Goal: Task Accomplishment & Management: Use online tool/utility

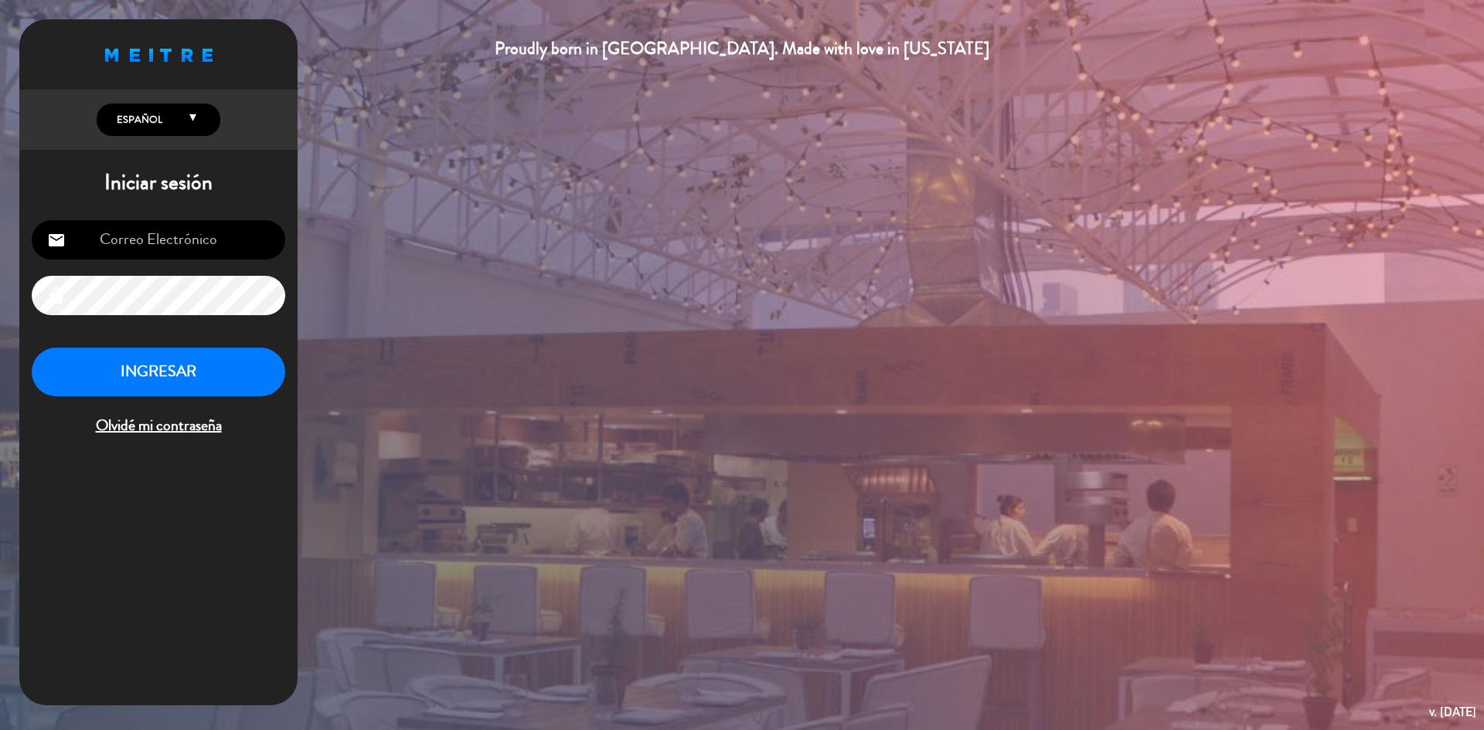
type input "[EMAIL_ADDRESS][DOMAIN_NAME]"
click at [207, 361] on button "INGRESAR" at bounding box center [159, 372] width 254 height 49
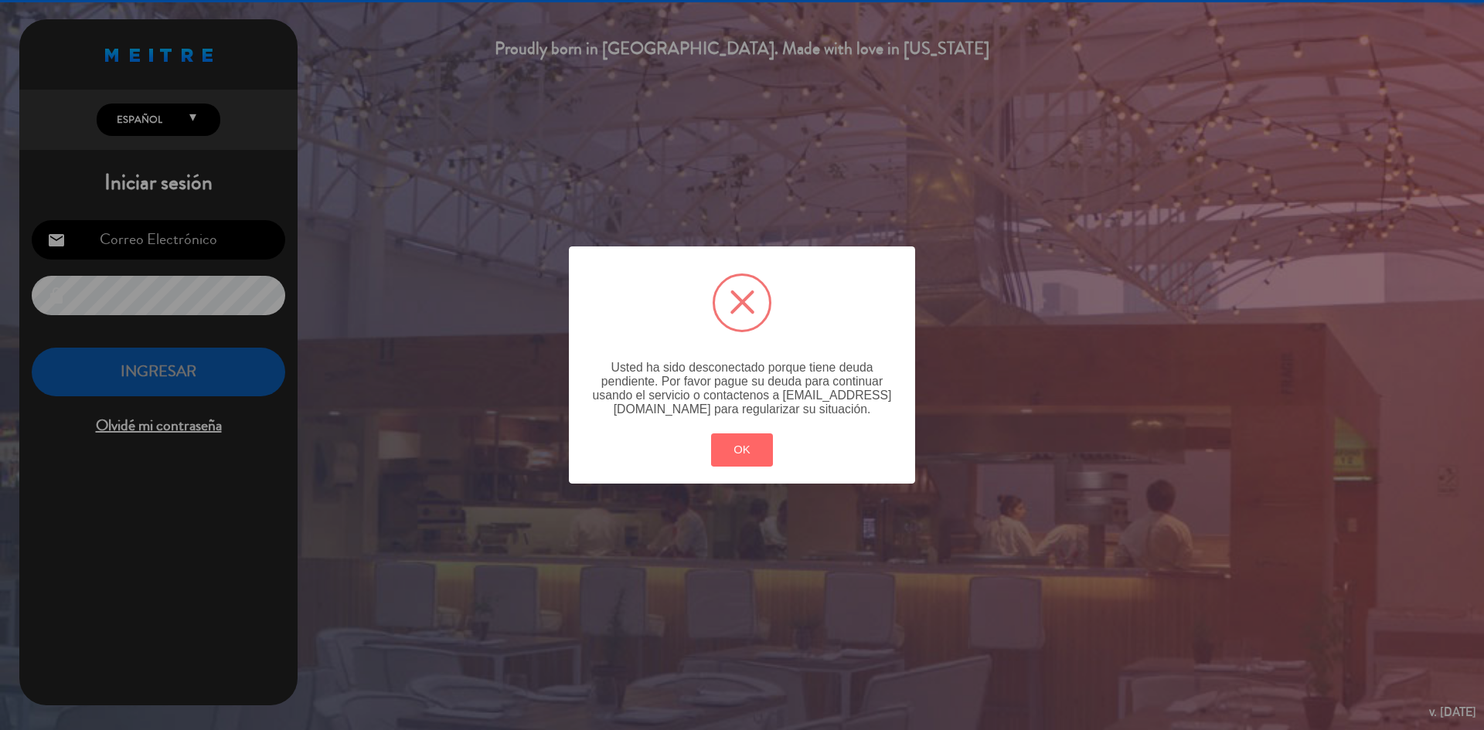
type input "operaciones@serga.pe"
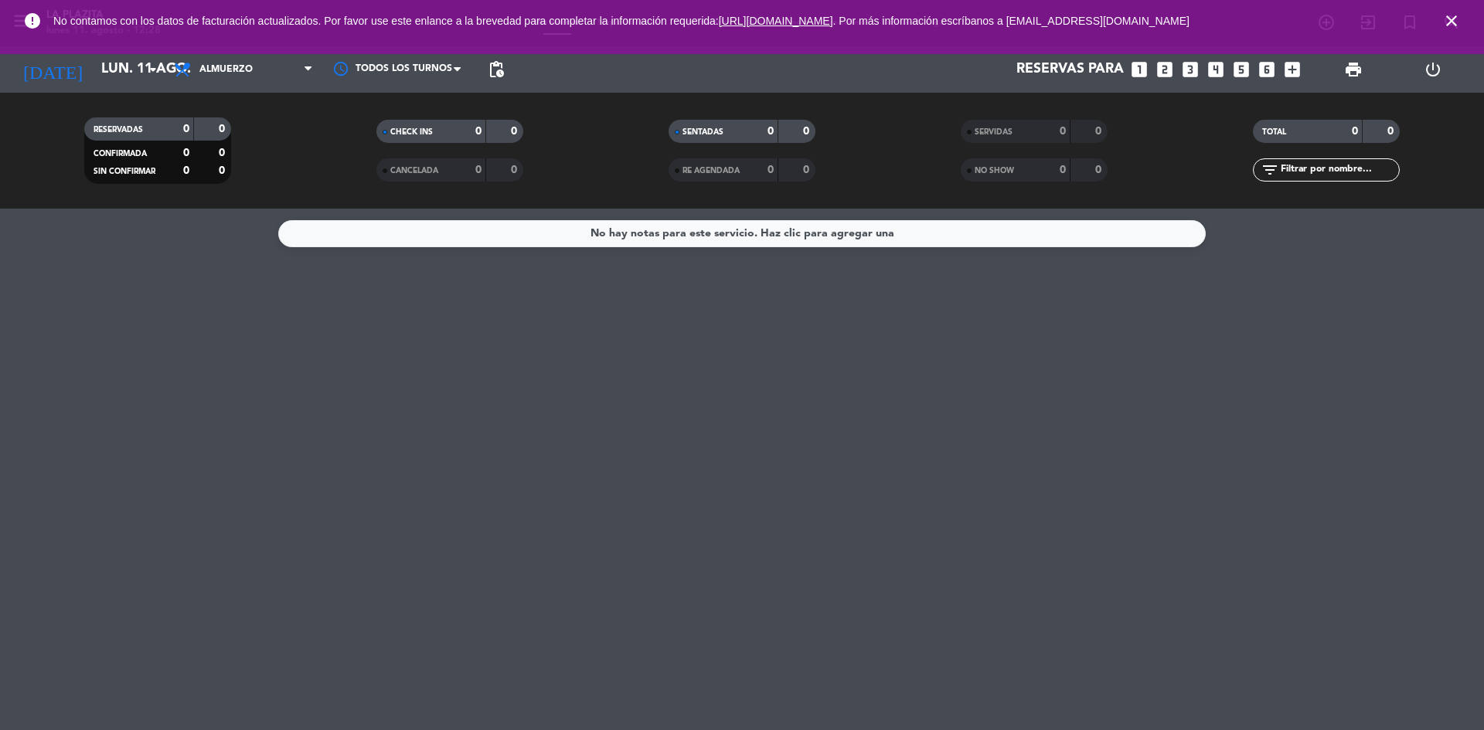
click at [1450, 15] on icon "close" at bounding box center [1451, 21] width 19 height 19
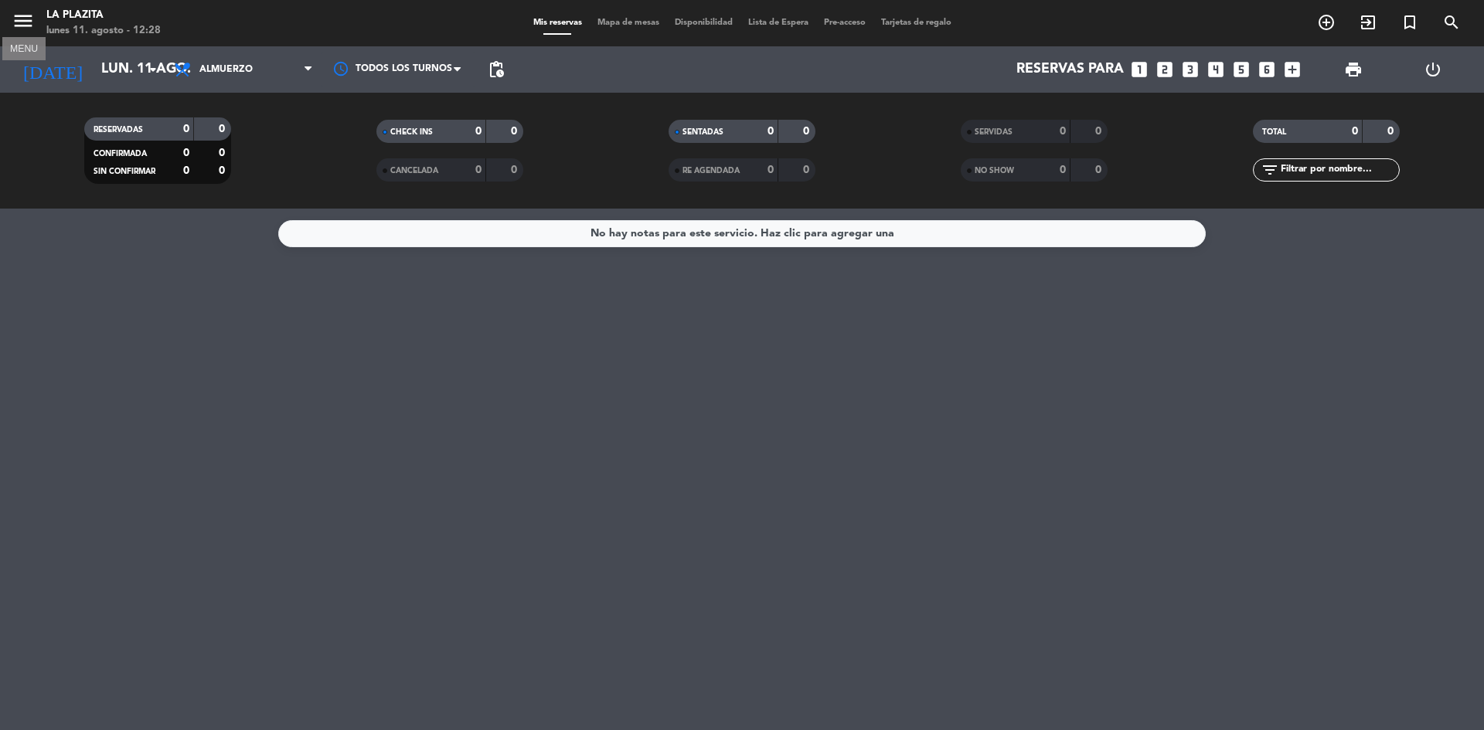
click at [21, 22] on icon "menu" at bounding box center [23, 20] width 23 height 23
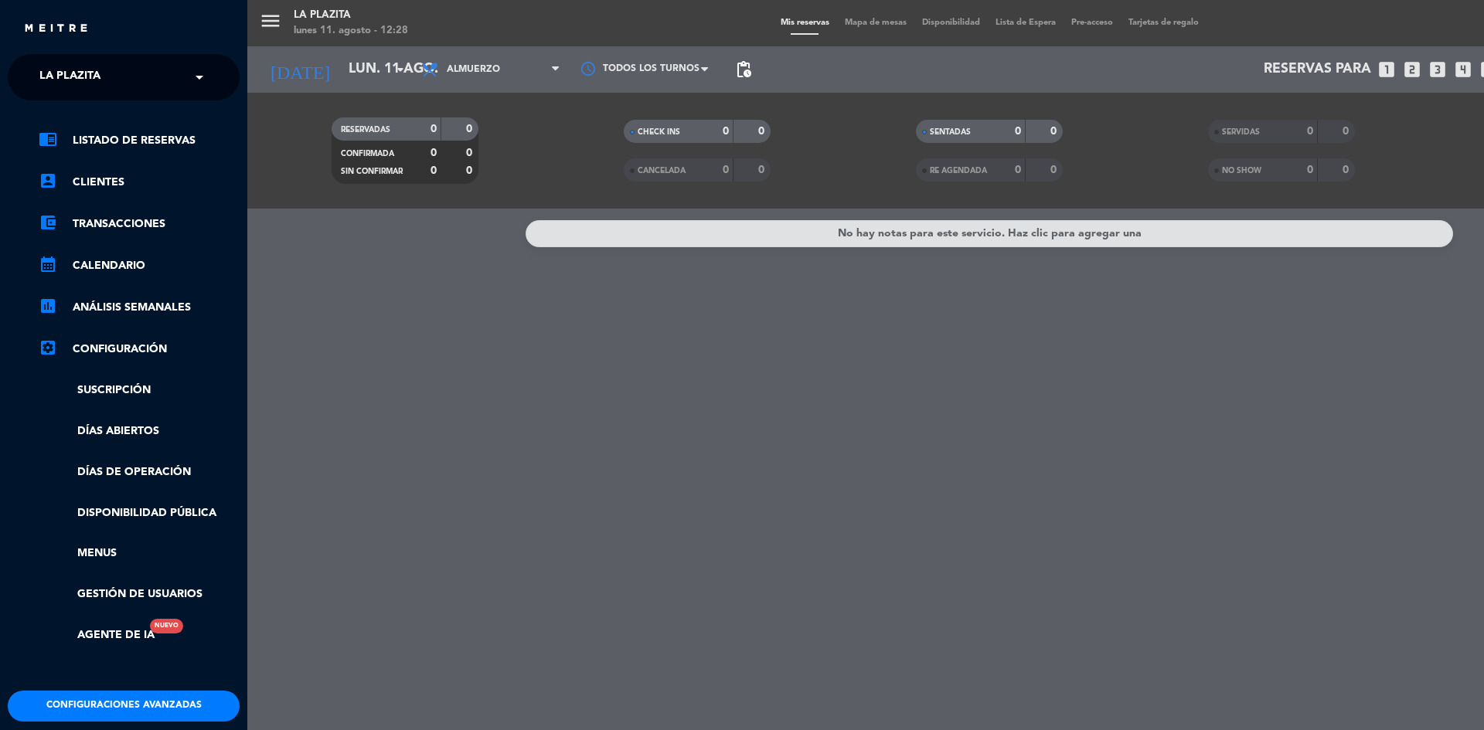
click at [117, 342] on link "settings_applications Configuración" at bounding box center [139, 349] width 201 height 19
click at [145, 706] on button "Configuraciones avanzadas" at bounding box center [124, 706] width 232 height 31
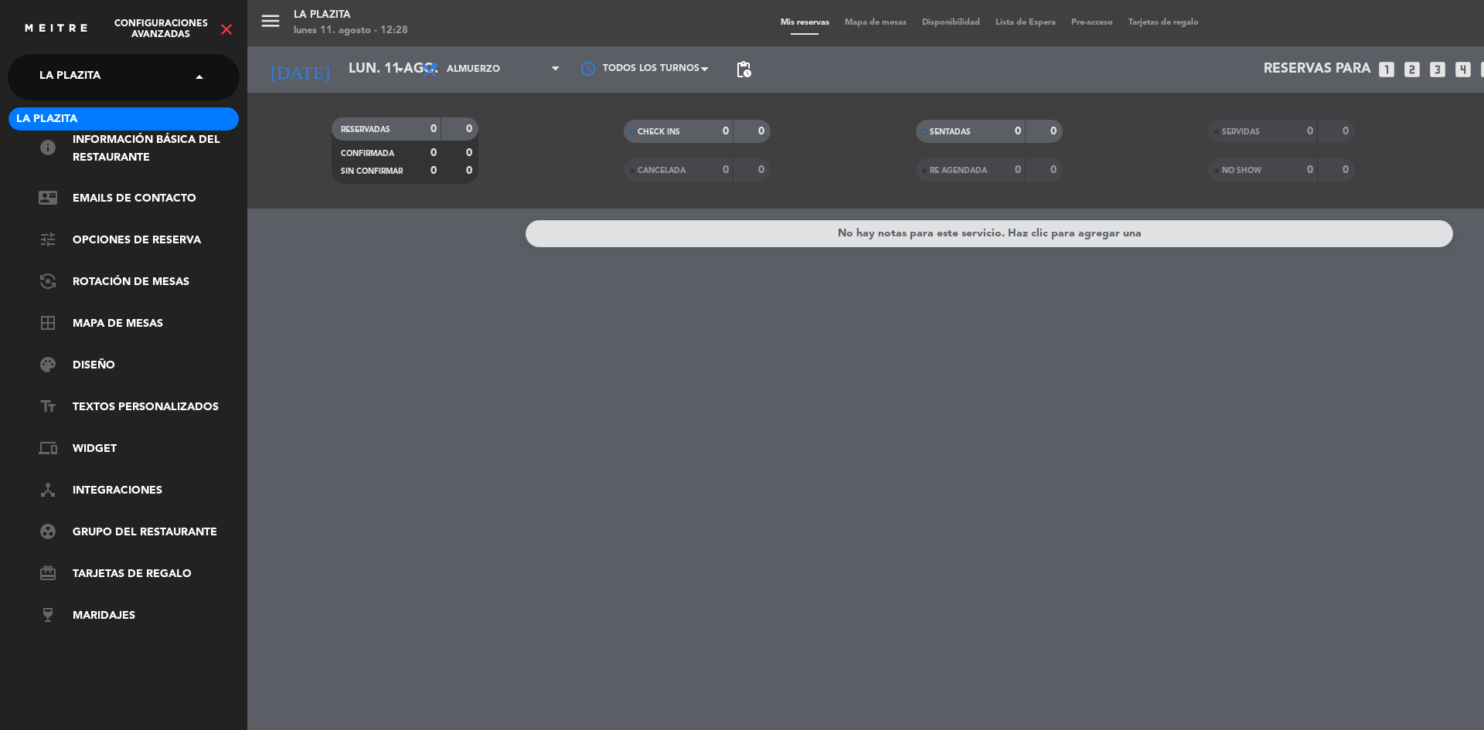
click at [192, 78] on span at bounding box center [203, 77] width 26 height 32
click at [113, 71] on div "× La Plazita" at bounding box center [78, 77] width 90 height 32
click at [226, 27] on icon "close" at bounding box center [226, 29] width 19 height 19
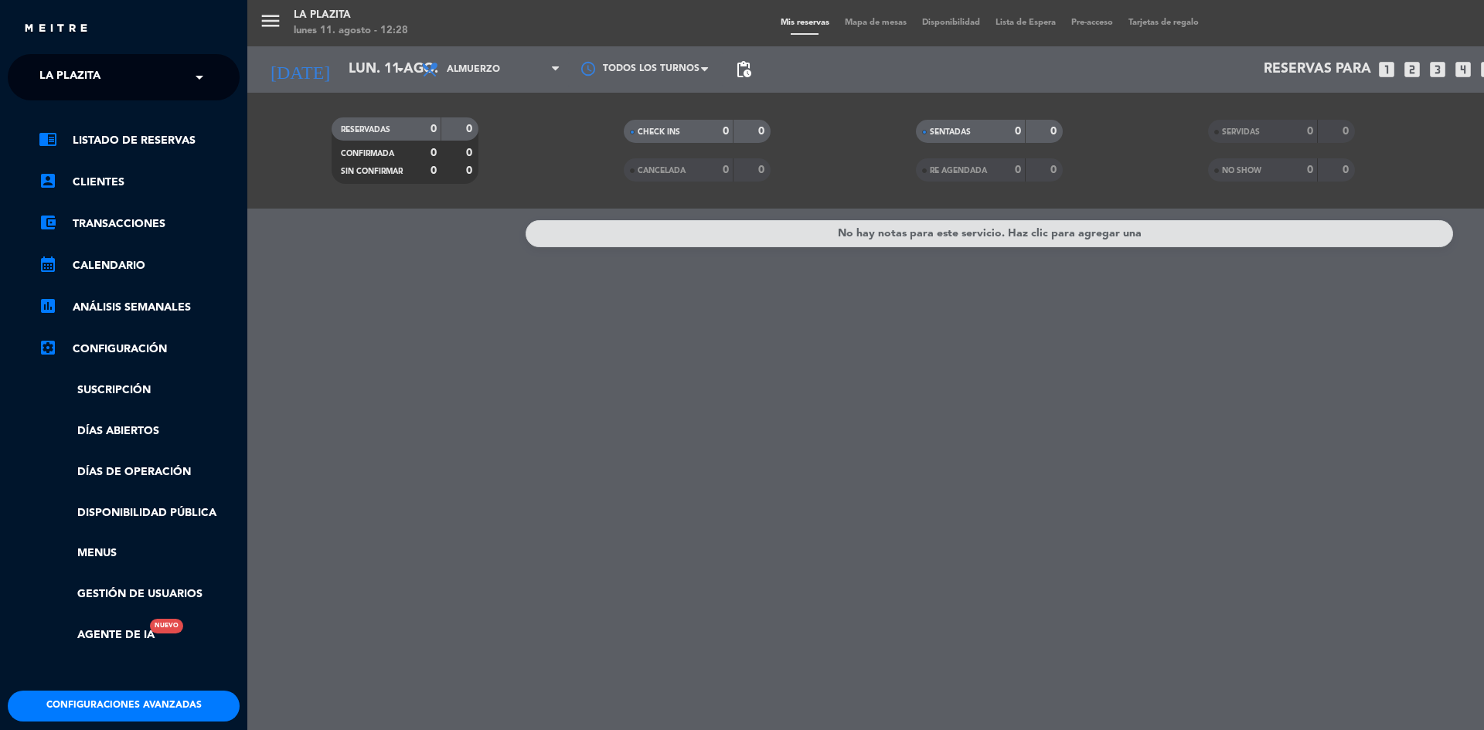
click at [267, 22] on div "menu La Plazita [DATE] 11. agosto - 12:28 Mis reservas Mapa de mesas Disponibil…" at bounding box center [989, 365] width 1484 height 730
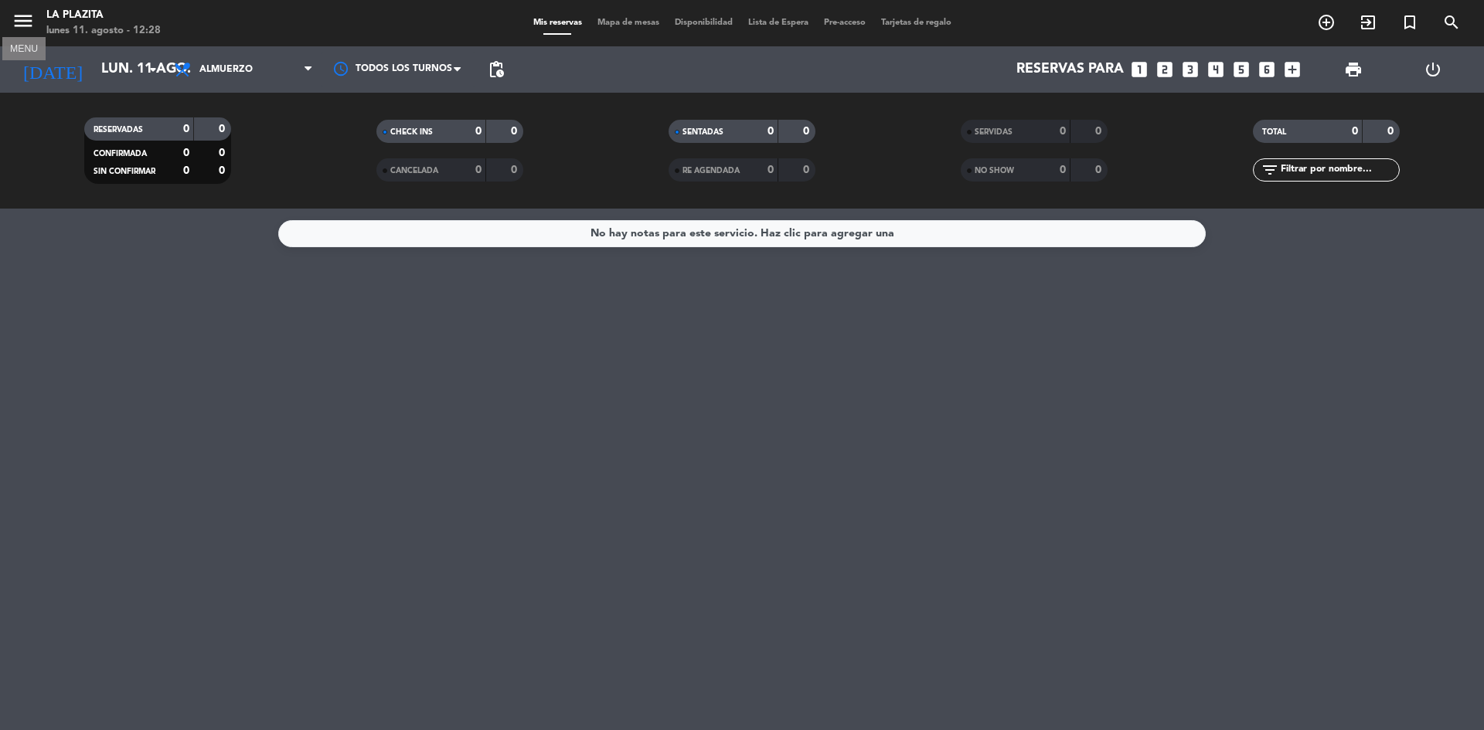
click at [20, 15] on icon "menu" at bounding box center [23, 20] width 23 height 23
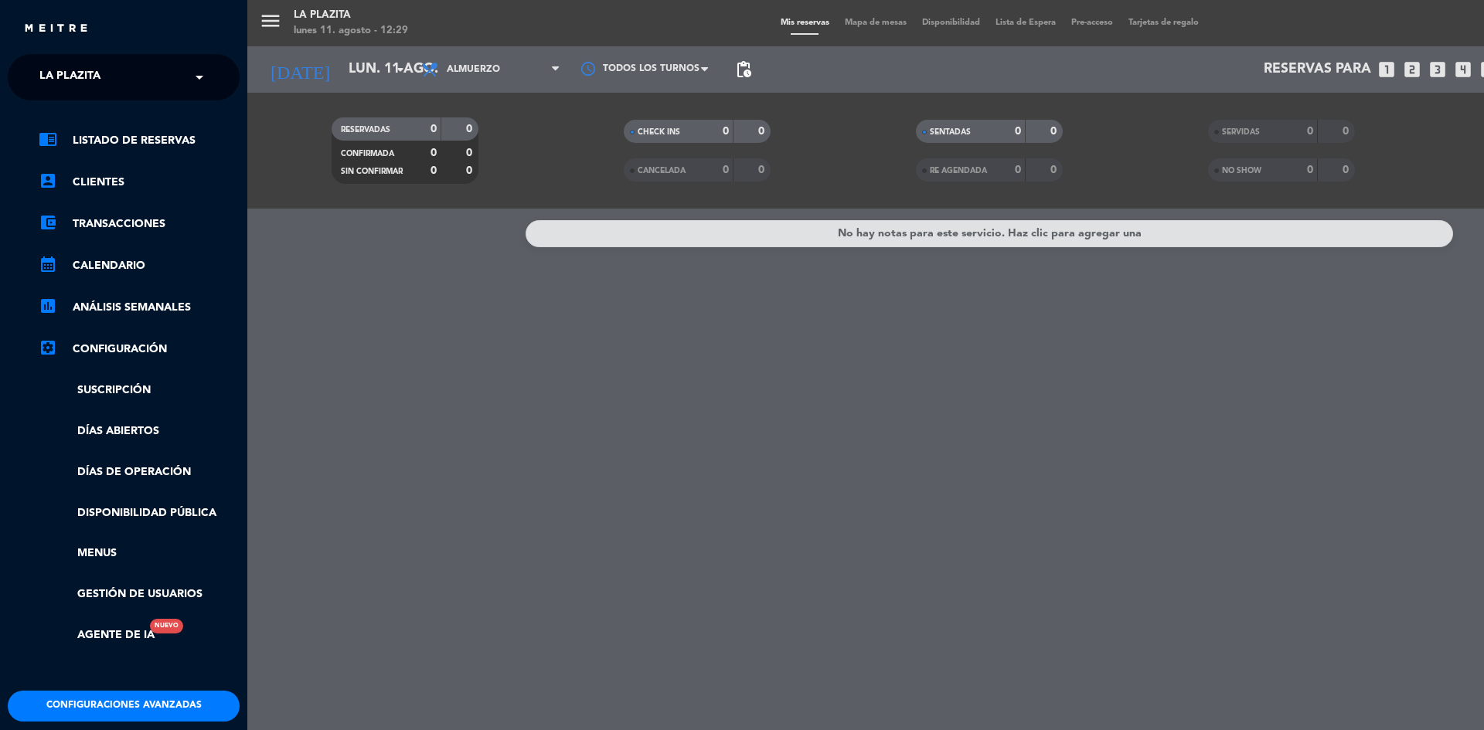
click at [108, 543] on ul "chrome_reader_mode Listado de Reservas account_box Clientes account_balance_wal…" at bounding box center [124, 387] width 232 height 513
click at [86, 550] on link "Menus" at bounding box center [139, 554] width 201 height 18
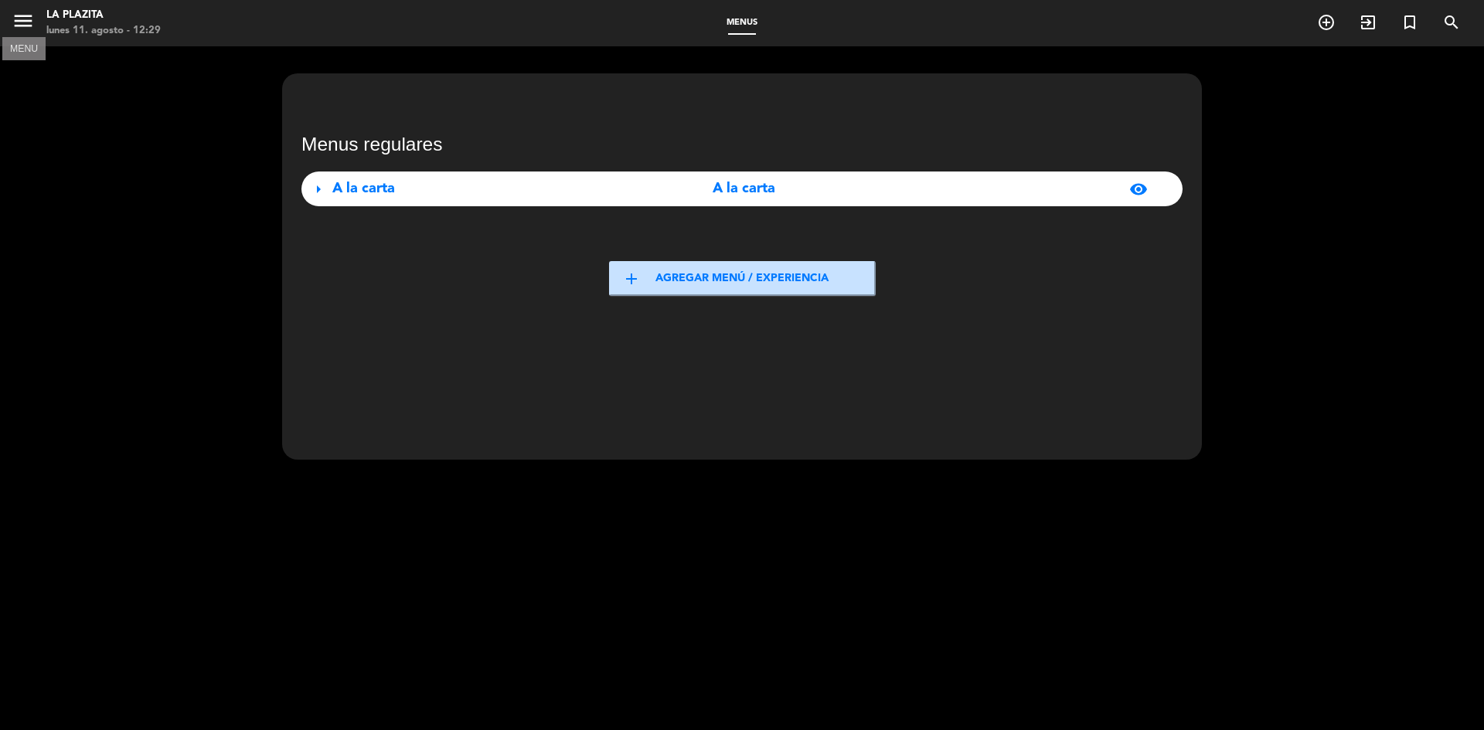
click at [21, 20] on icon "menu" at bounding box center [23, 20] width 23 height 23
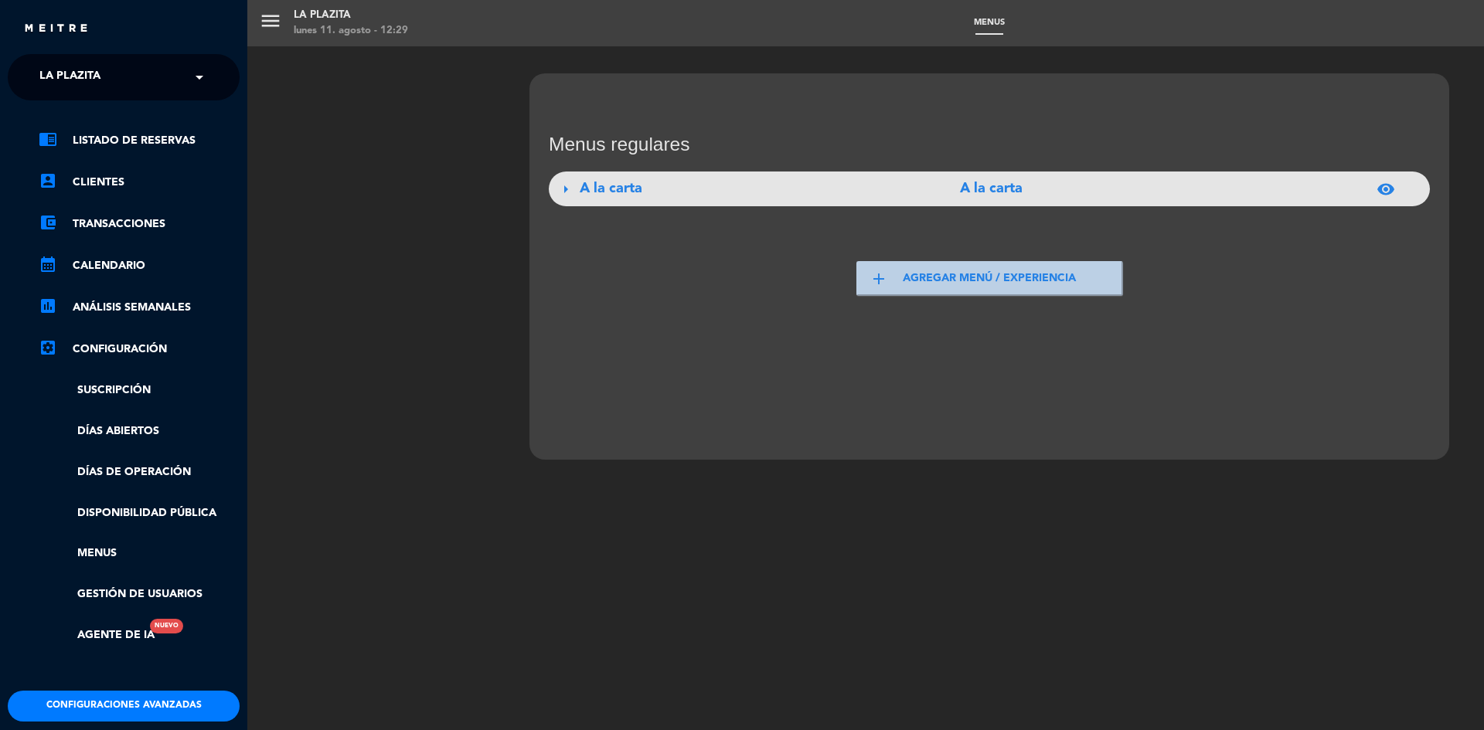
click at [46, 351] on icon "settings_applications" at bounding box center [48, 348] width 19 height 19
click at [86, 183] on link "account_box Clientes" at bounding box center [139, 182] width 201 height 19
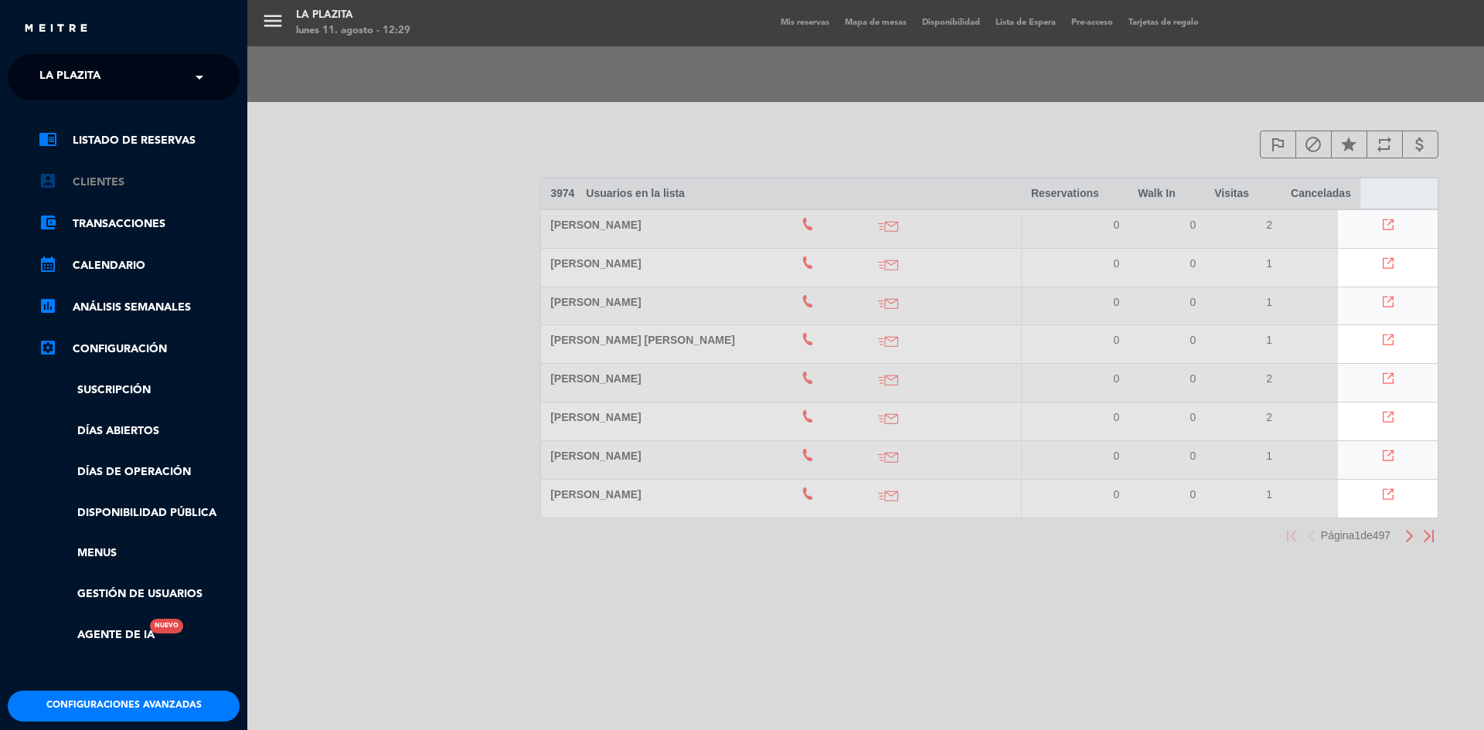
click at [103, 185] on link "account_box Clientes" at bounding box center [139, 182] width 201 height 19
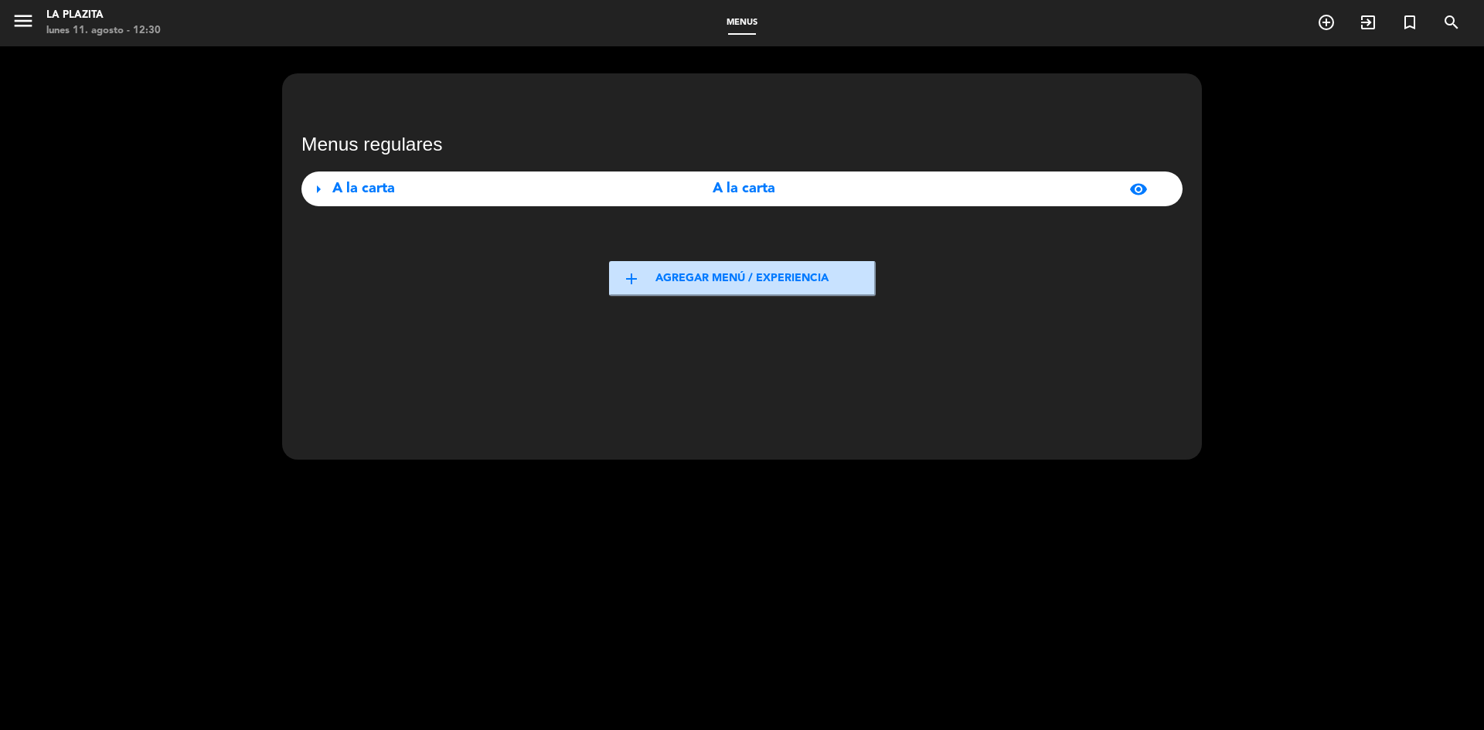
click at [23, 2] on div "menu La Plazita [DATE] 11. agosto - 12:30 Menus add_circle_outline exit_to_app …" at bounding box center [742, 23] width 1484 height 46
click at [22, 25] on icon "menu" at bounding box center [23, 20] width 23 height 23
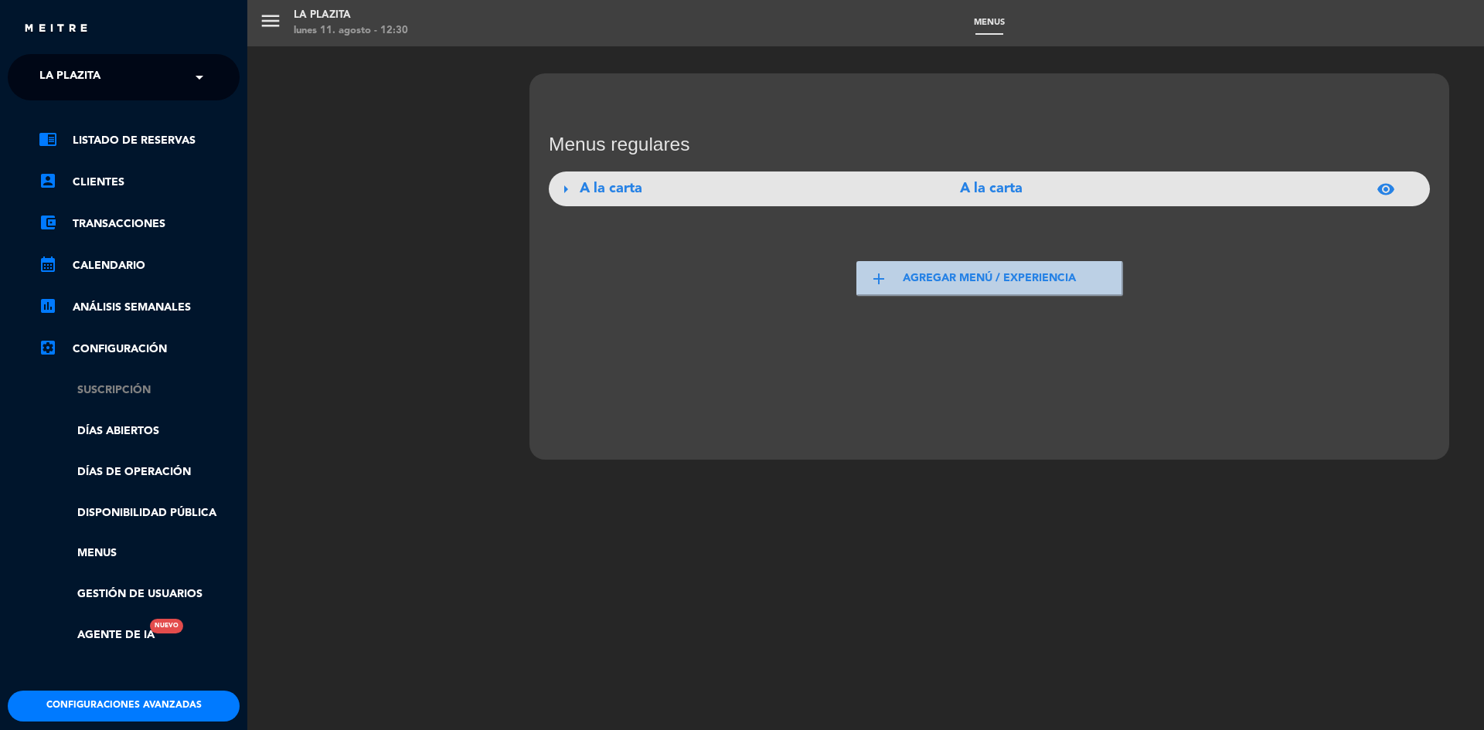
click at [110, 389] on link "Suscripción" at bounding box center [139, 391] width 201 height 18
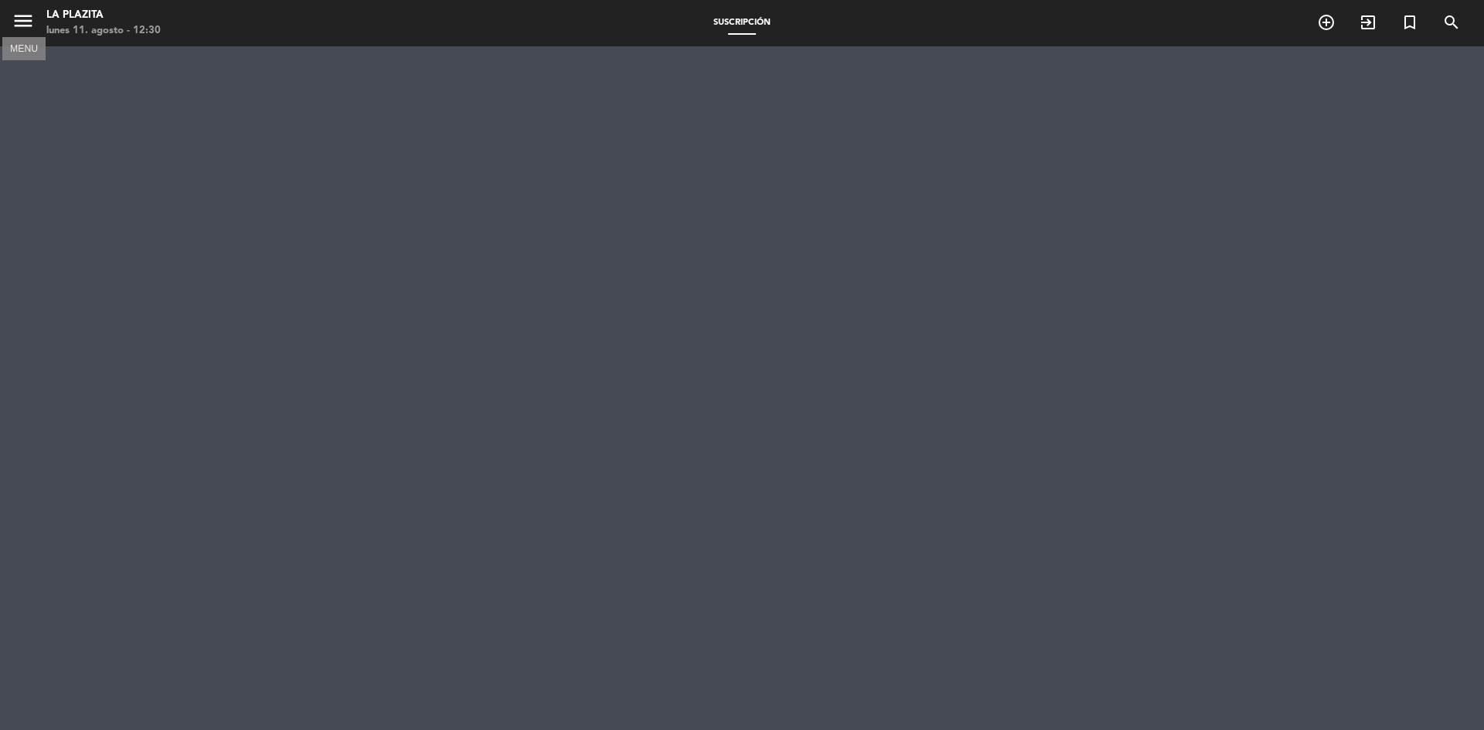
click at [18, 28] on icon "menu" at bounding box center [23, 20] width 23 height 23
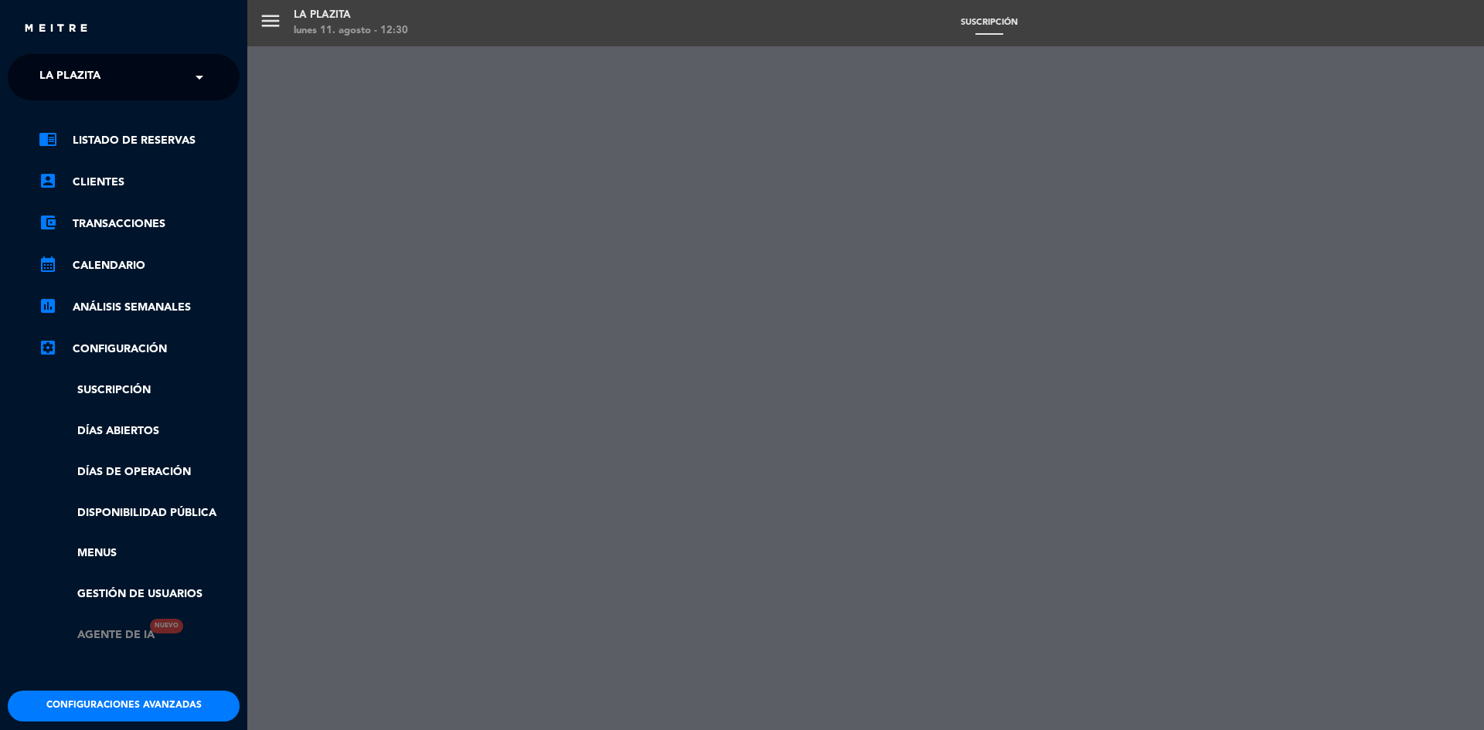
click at [138, 633] on link "Agente de IA Nuevo" at bounding box center [97, 636] width 116 height 18
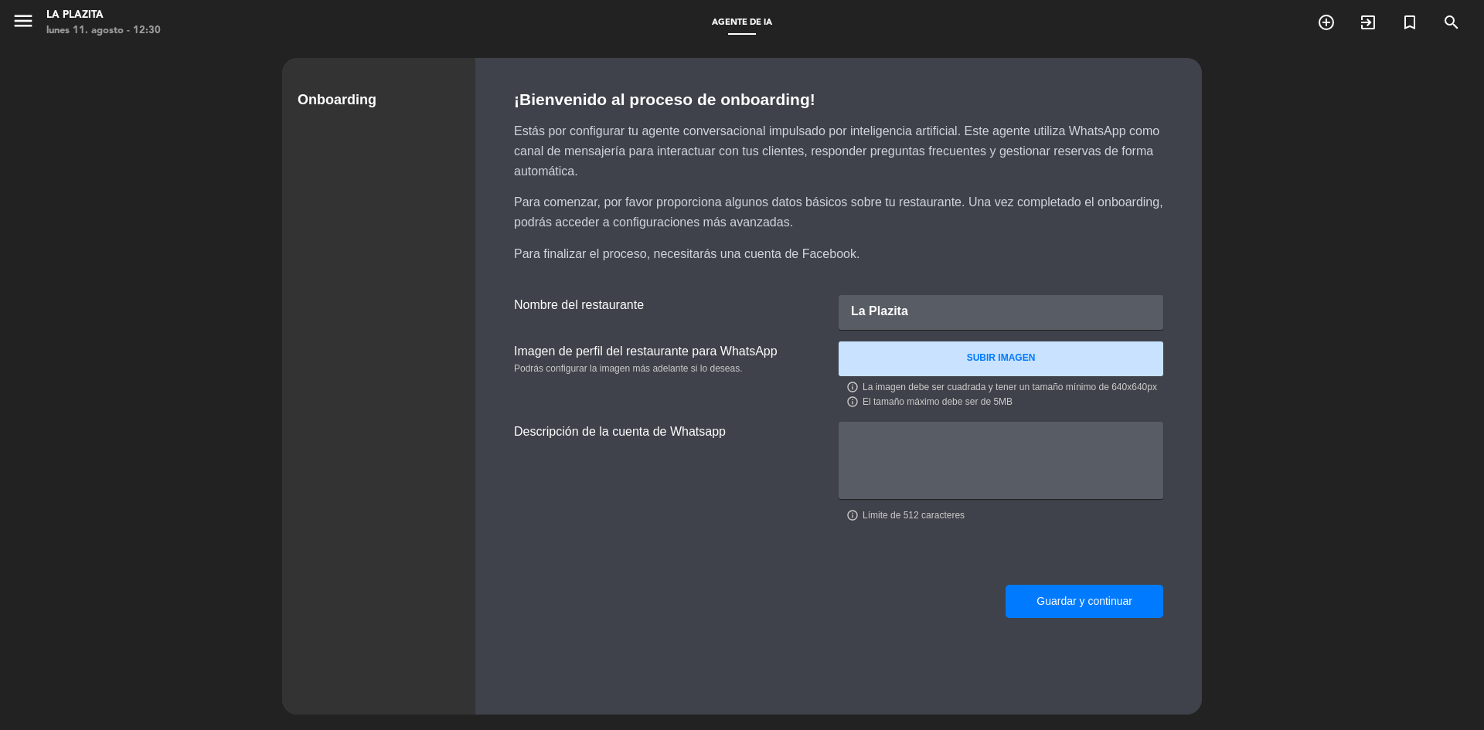
click at [742, 574] on div "Guardar y continuar" at bounding box center [839, 602] width 688 height 72
